Goal: Transaction & Acquisition: Purchase product/service

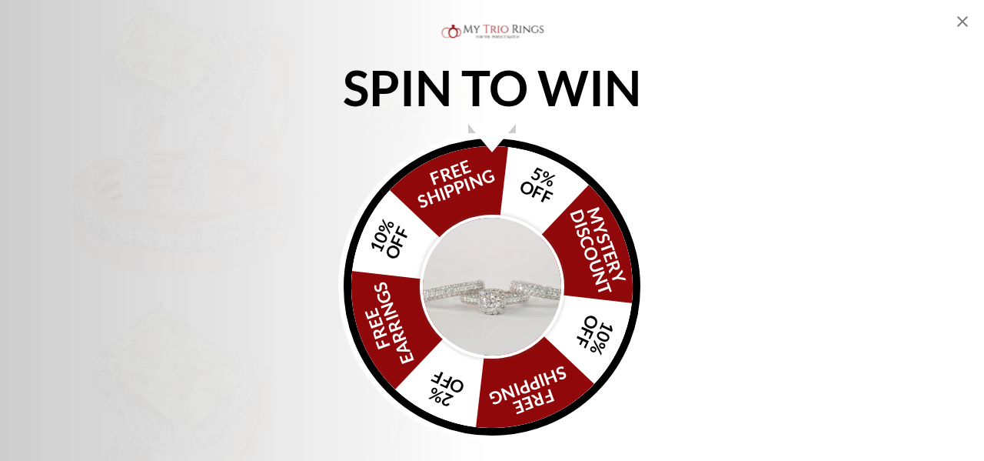
click at [481, 296] on img "Alia popup" at bounding box center [492, 287] width 145 height 145
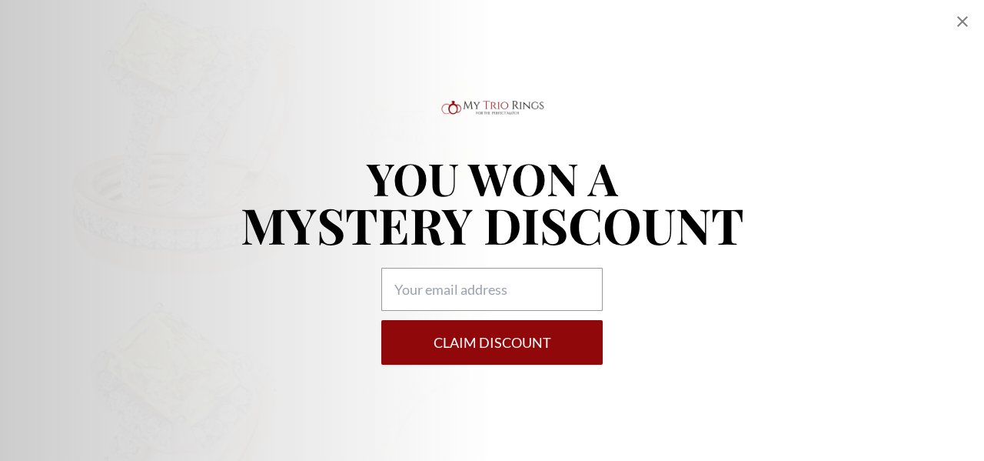
click at [961, 22] on icon "Close popup" at bounding box center [962, 21] width 18 height 18
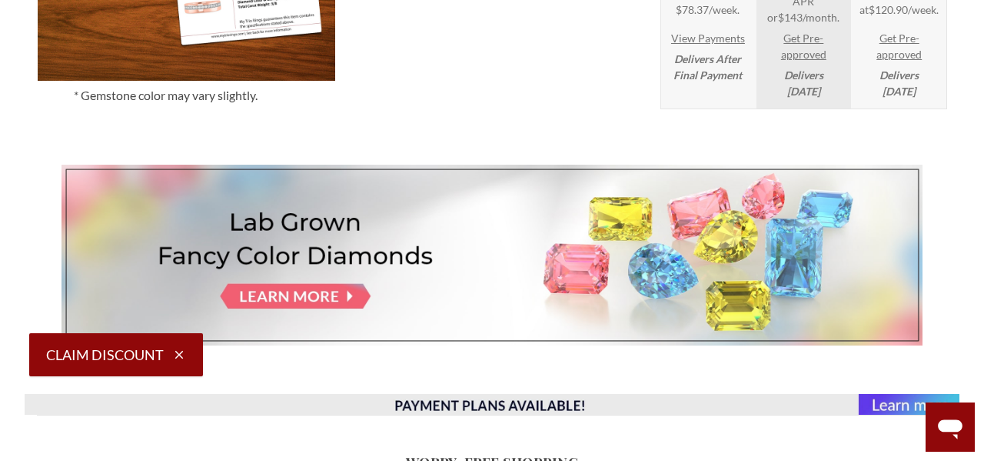
scroll to position [2164, 0]
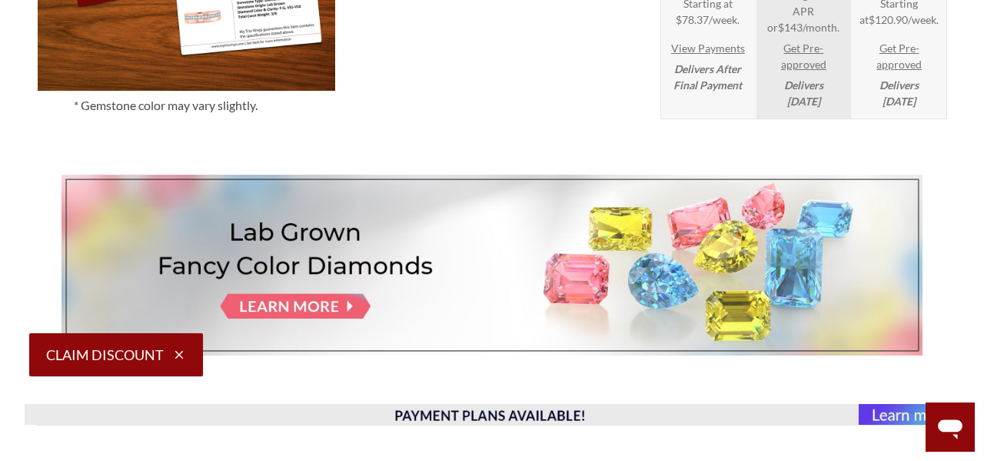
click at [317, 307] on img at bounding box center [492, 265] width 861 height 181
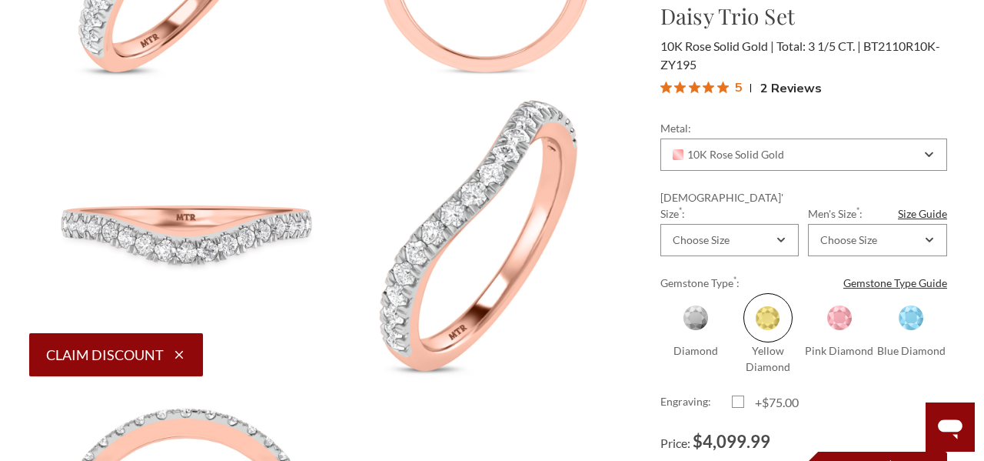
scroll to position [664, 0]
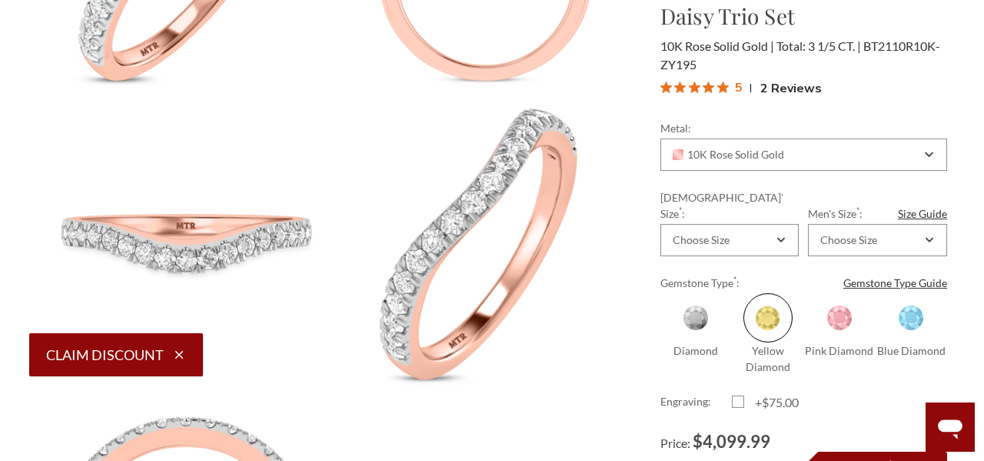
click at [840, 305] on span at bounding box center [839, 317] width 49 height 49
click at [810, 368] on input "Pink Diamond" at bounding box center [810, 368] width 1 height 1
radio input "true"
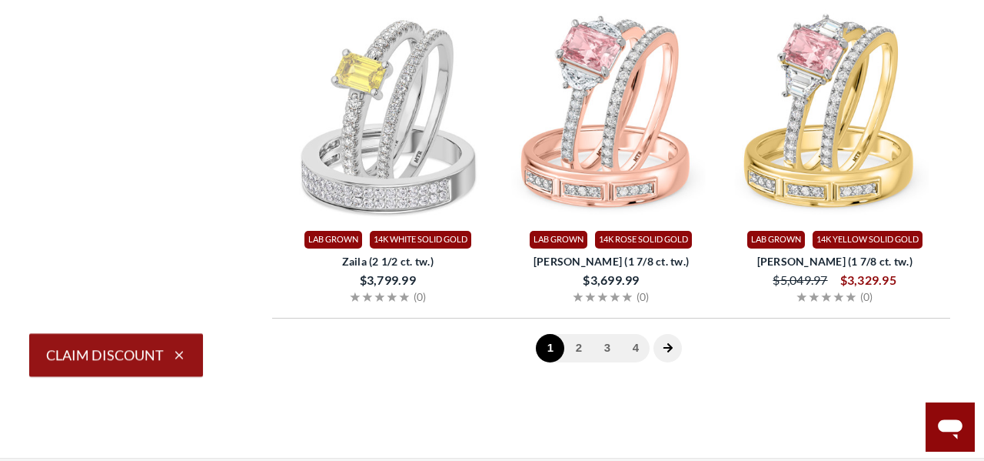
scroll to position [3256, 0]
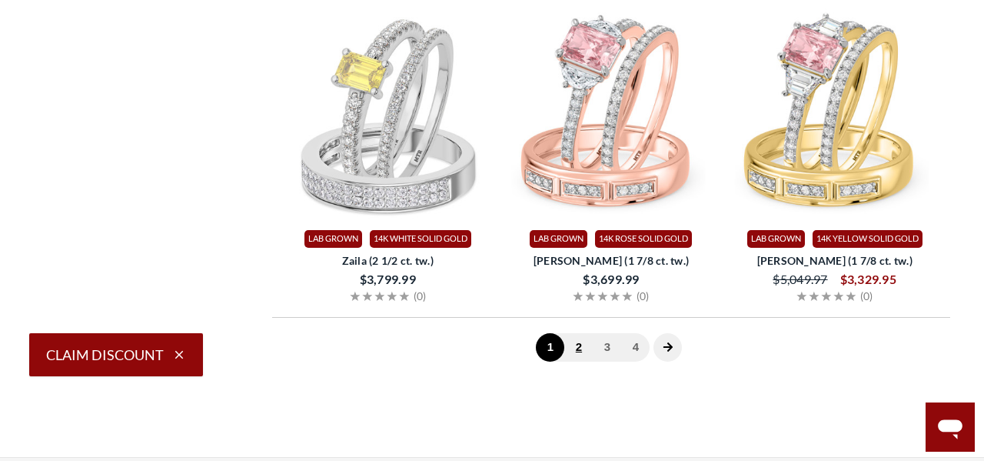
click at [581, 342] on link "2" at bounding box center [578, 347] width 28 height 28
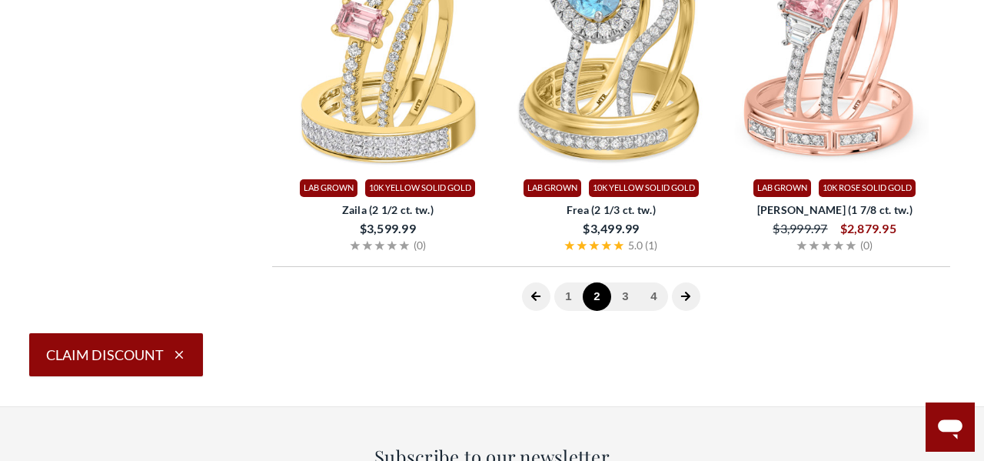
scroll to position [3325, 0]
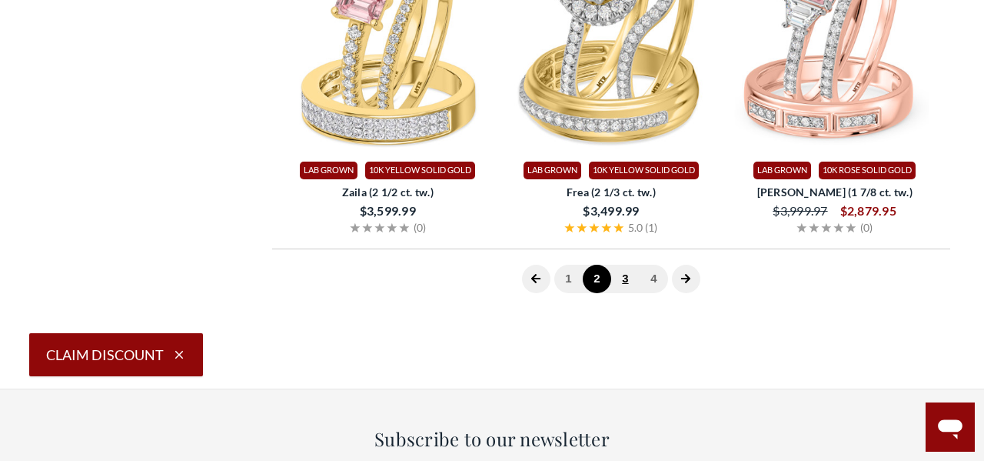
click at [623, 268] on link "3" at bounding box center [625, 279] width 28 height 28
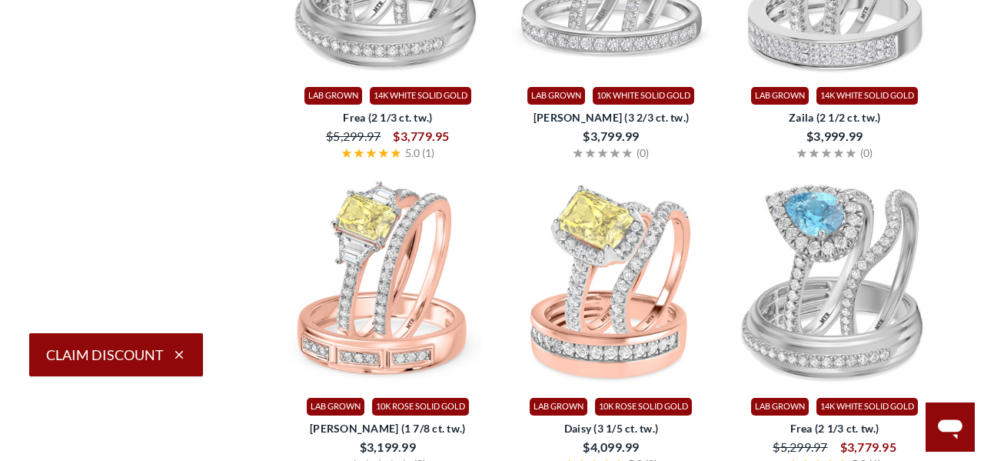
scroll to position [2473, 0]
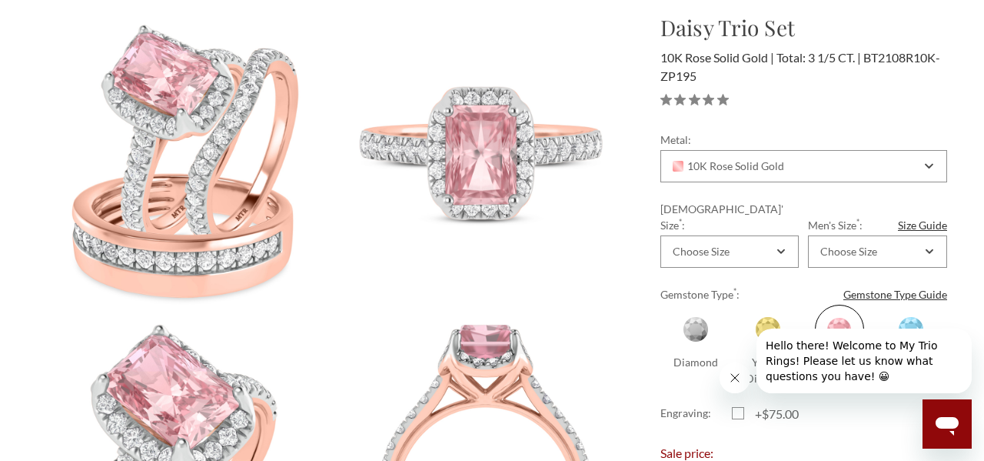
scroll to position [214, 0]
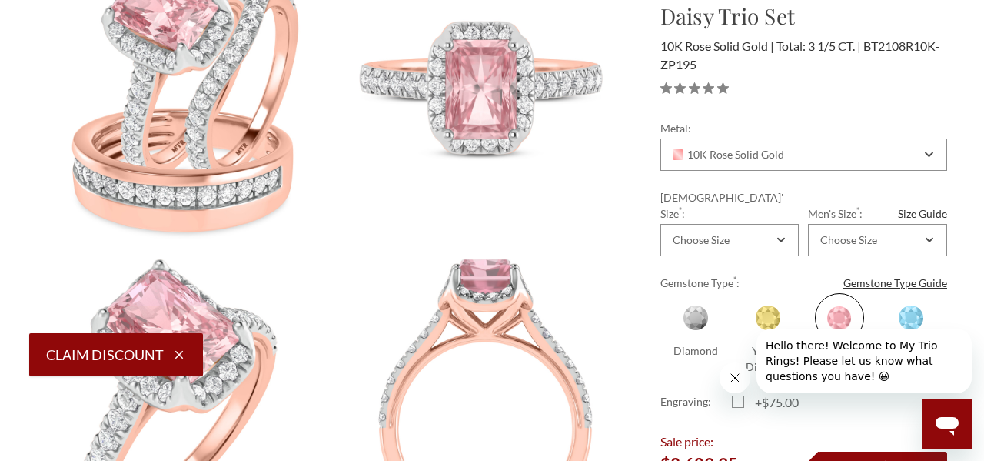
click at [700, 301] on span at bounding box center [695, 317] width 49 height 49
click at [667, 368] on input "Diamond" at bounding box center [667, 368] width 1 height 1
radio input "true"
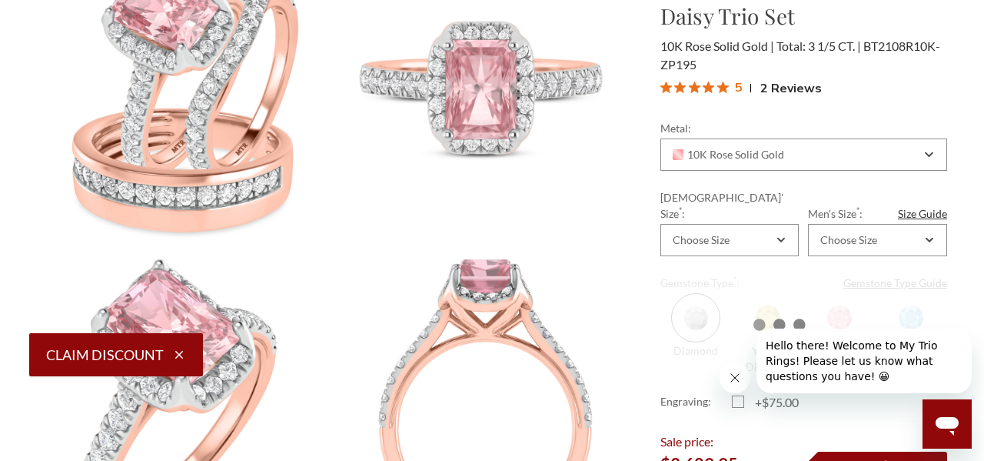
scroll to position [0, 0]
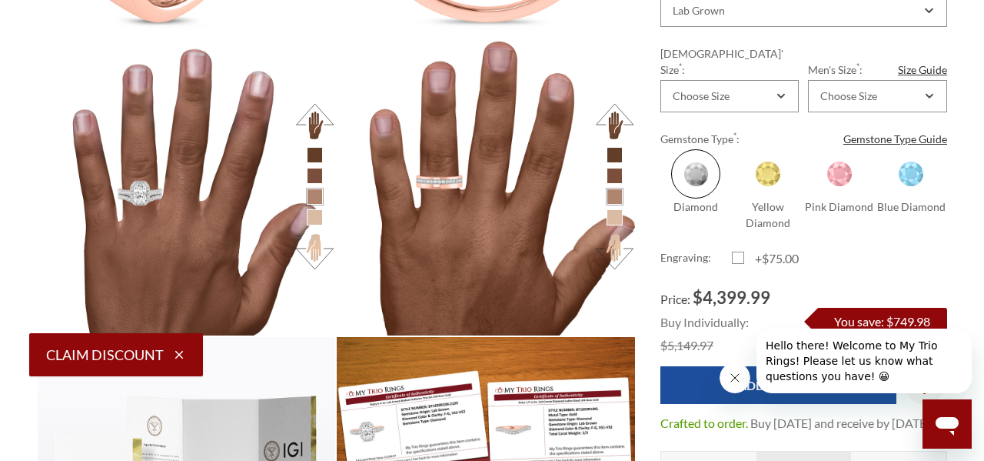
scroll to position [1604, 0]
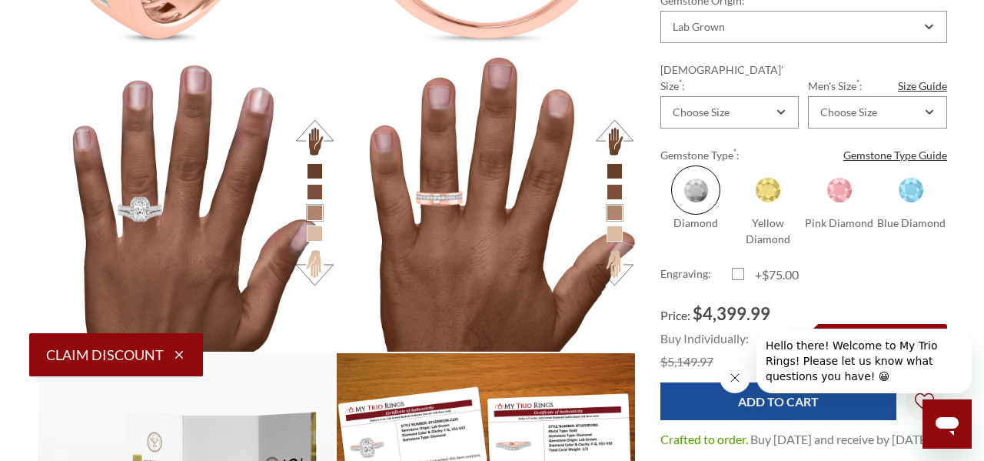
click at [847, 184] on span at bounding box center [839, 189] width 49 height 49
click at [810, 240] on input "Pink Diamond" at bounding box center [810, 240] width 1 height 1
radio input "true"
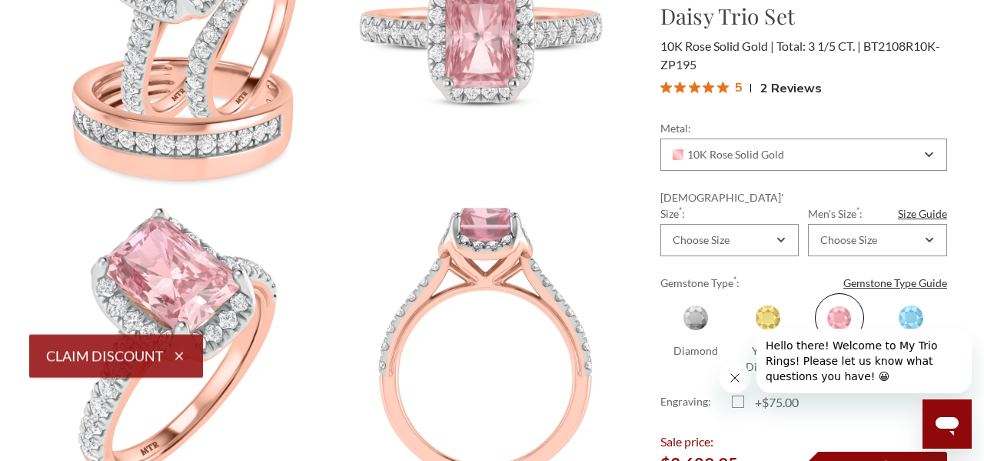
click at [915, 298] on span at bounding box center [911, 317] width 49 height 49
click at [883, 368] on input "Blue Diamond" at bounding box center [882, 368] width 1 height 1
radio input "true"
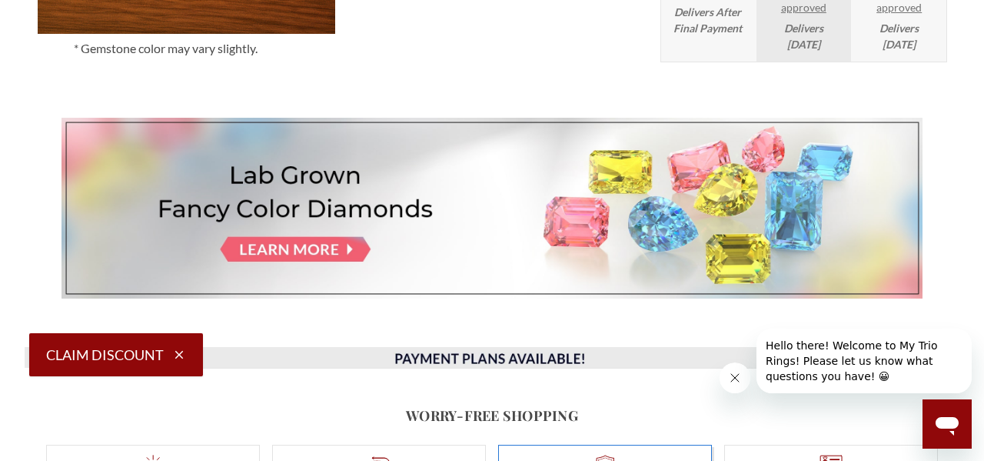
scroll to position [2257, 0]
